Goal: Navigation & Orientation: Find specific page/section

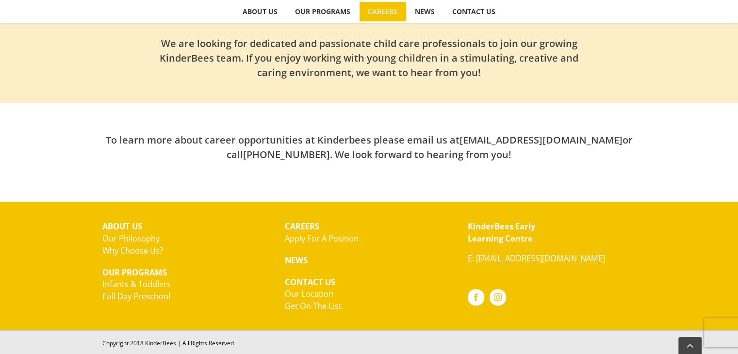
scroll to position [323, 0]
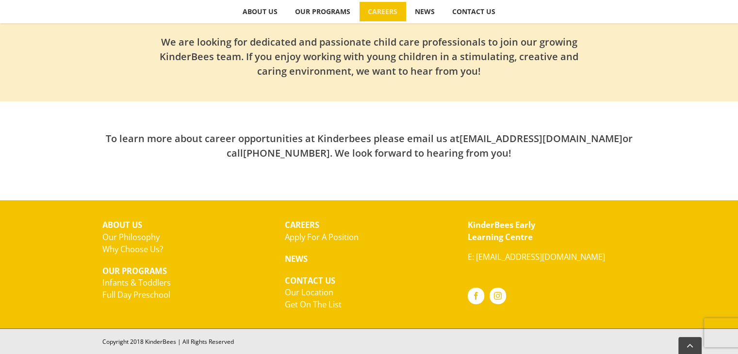
click at [162, 281] on link "Infants & Toddlers" at bounding box center [136, 282] width 68 height 11
